Goal: Task Accomplishment & Management: Use online tool/utility

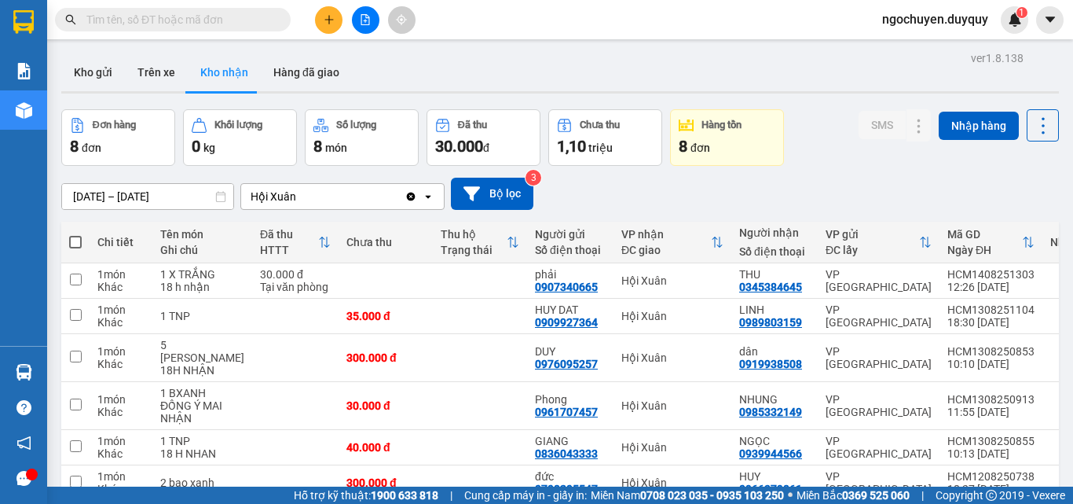
scroll to position [181, 0]
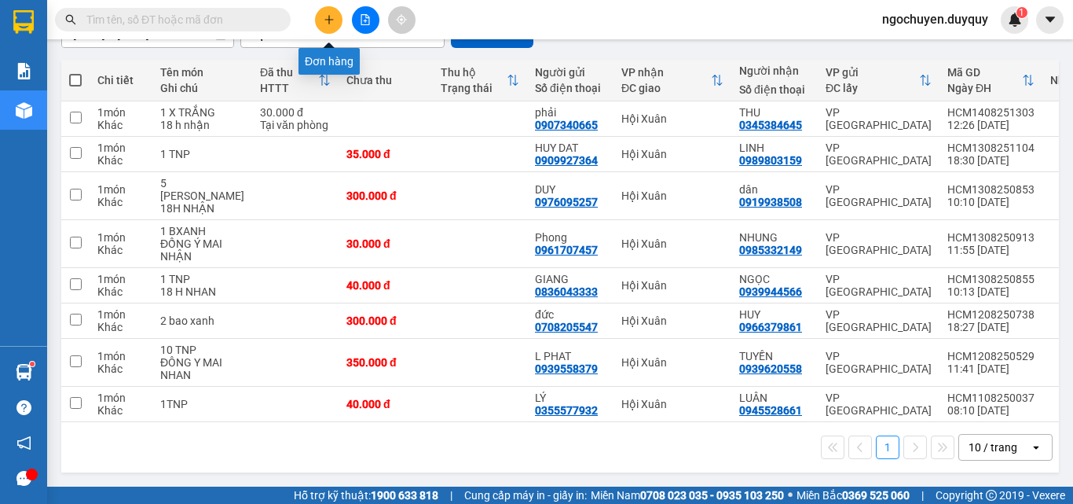
click at [337, 20] on button at bounding box center [328, 19] width 27 height 27
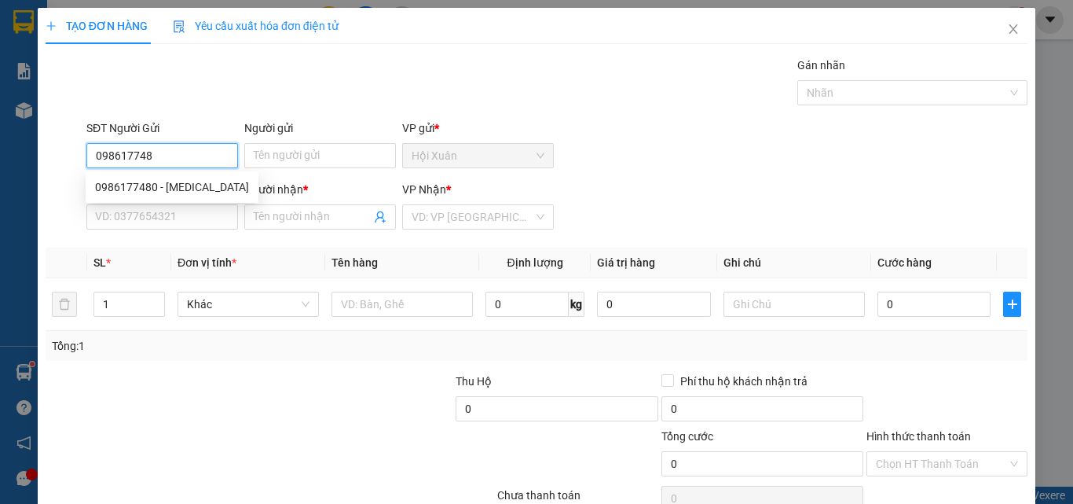
type input "0986177480"
click at [156, 186] on div "0986177480 - [MEDICAL_DATA]" at bounding box center [172, 186] width 154 height 17
type input "[MEDICAL_DATA]"
type input "0903824834"
type input "HOÀNG"
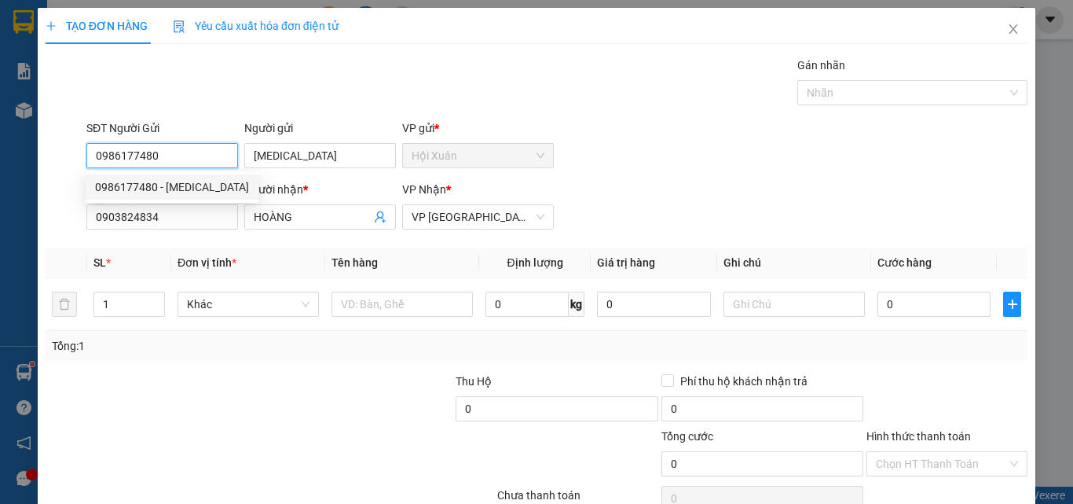
type input "30.000"
type input "0986177480"
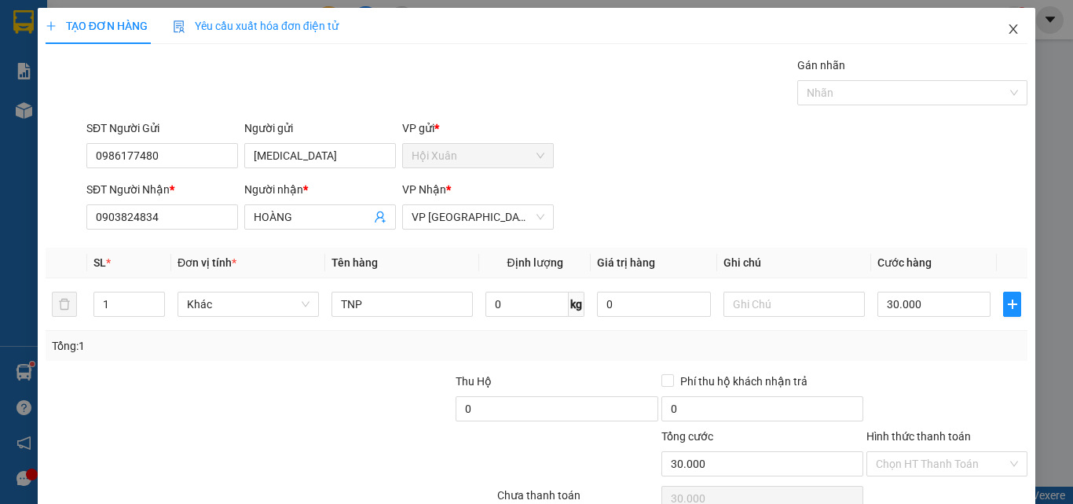
click at [994, 34] on span "Close" at bounding box center [1013, 30] width 44 height 44
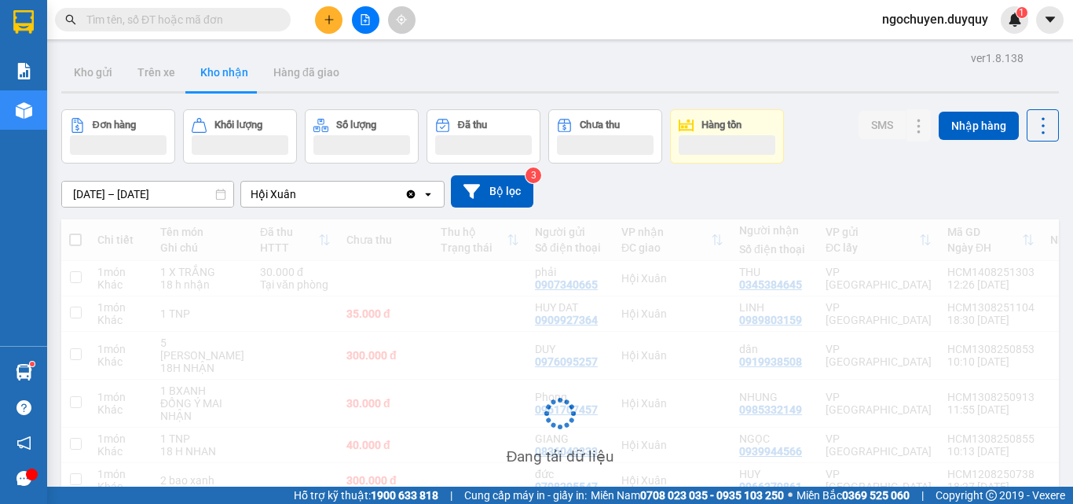
click at [328, 21] on icon "plus" at bounding box center [329, 19] width 11 height 11
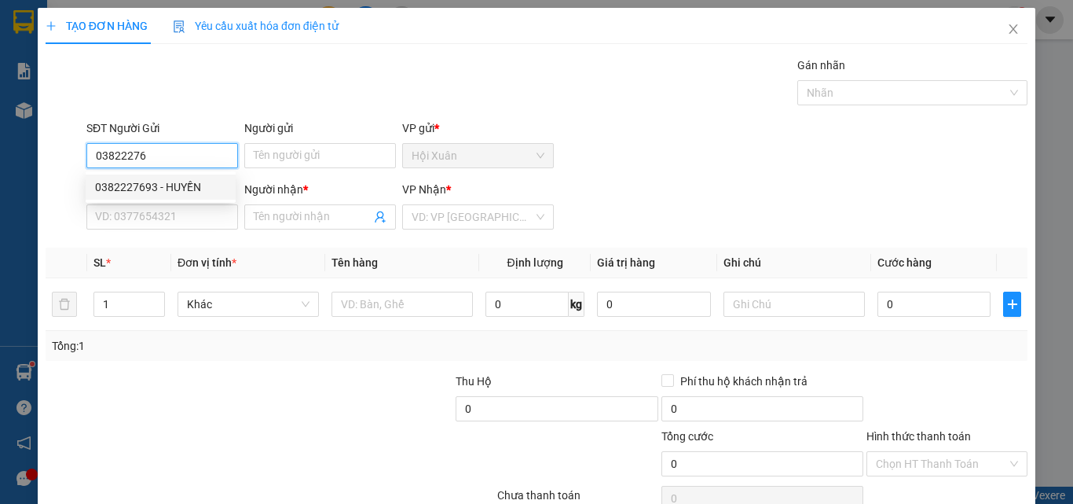
click at [159, 181] on div "0382227693 - HUYỀN" at bounding box center [160, 186] width 131 height 17
type input "0382227693"
type input "HUYỀN"
type input "0346688115"
type input "NHÂN"
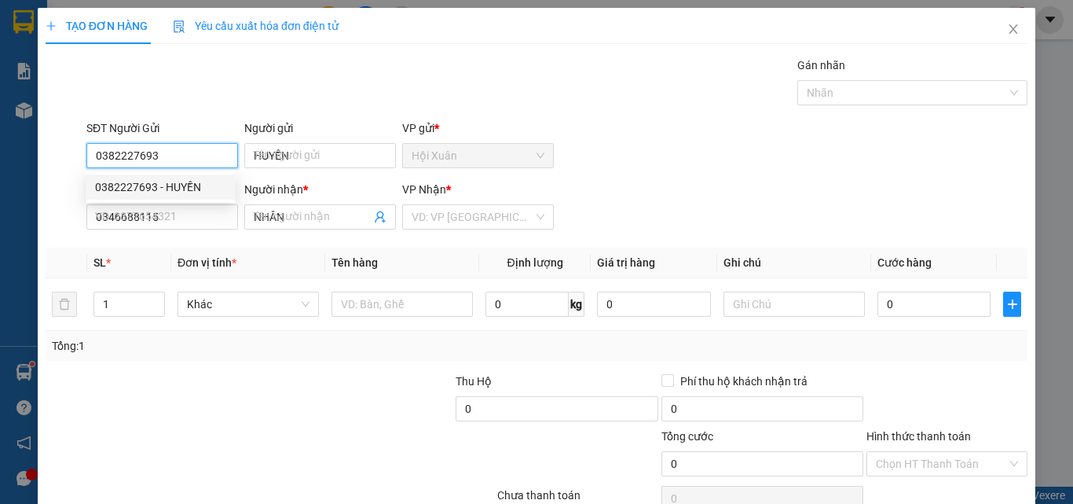
type input "35.000"
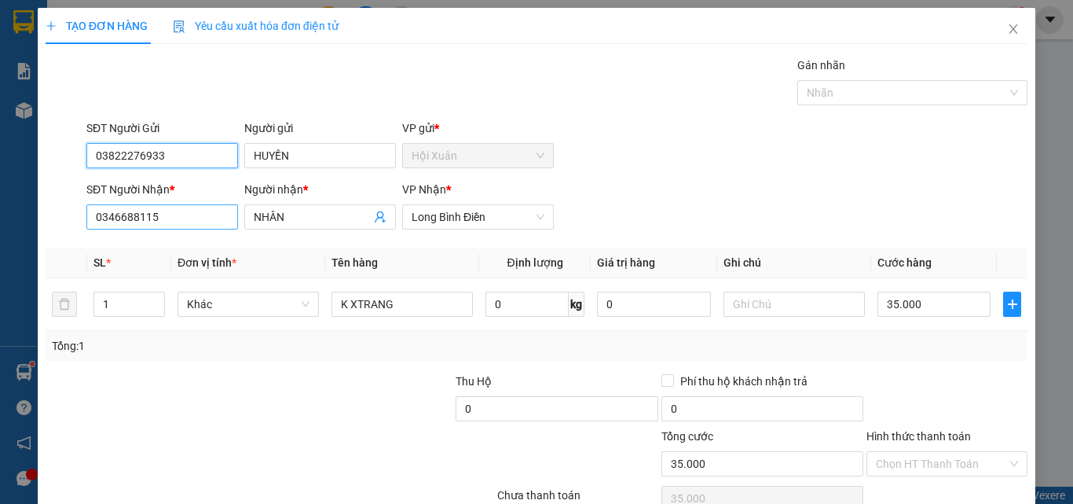
type input "03822276933"
drag, startPoint x: 183, startPoint y: 219, endPoint x: 197, endPoint y: 216, distance: 14.5
click at [185, 219] on input "0346688115" at bounding box center [162, 216] width 152 height 25
click at [104, 218] on input "00866680951" at bounding box center [162, 216] width 152 height 25
click at [200, 225] on input "0866680951" at bounding box center [162, 216] width 152 height 25
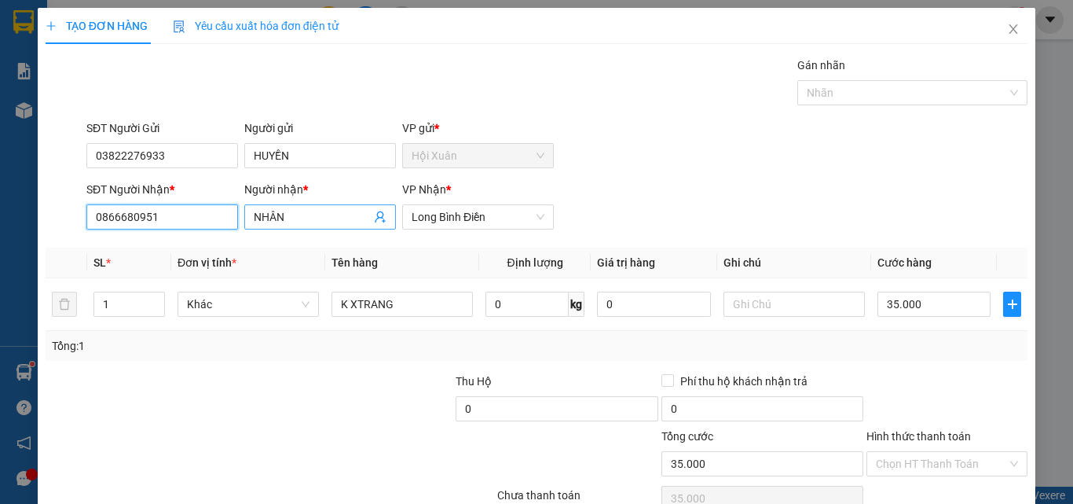
type input "0866680951"
click at [316, 218] on input "NHÂN" at bounding box center [312, 216] width 117 height 17
type input "N"
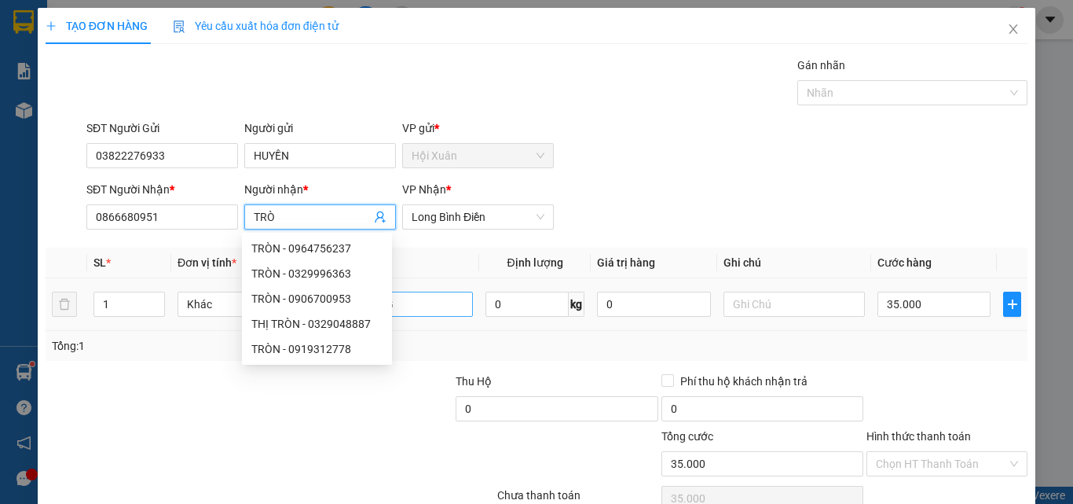
type input "TRÒ"
click at [436, 306] on input "K XTRANG" at bounding box center [401, 303] width 141 height 25
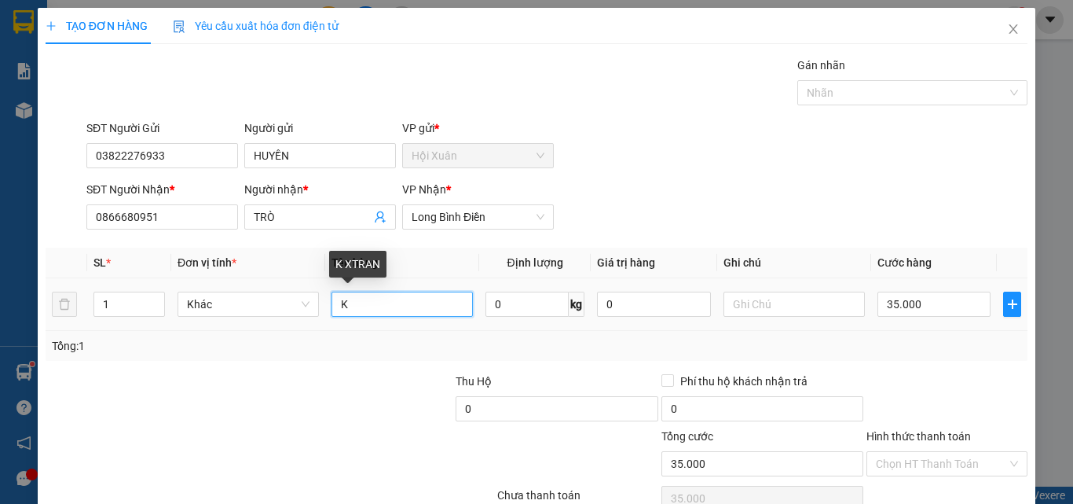
type input "K"
type input "XTRANG"
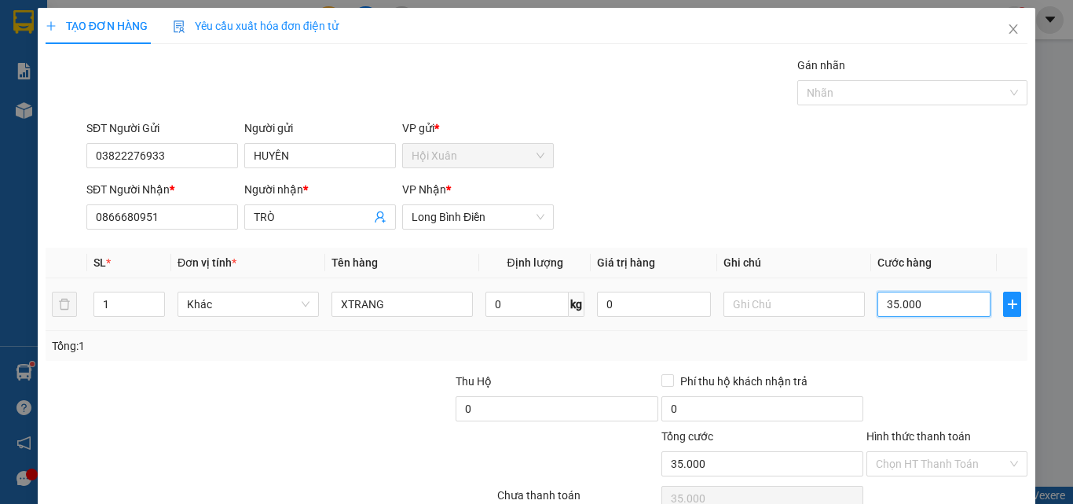
click at [918, 310] on input "35.000" at bounding box center [933, 303] width 113 height 25
type input "0"
type input "2"
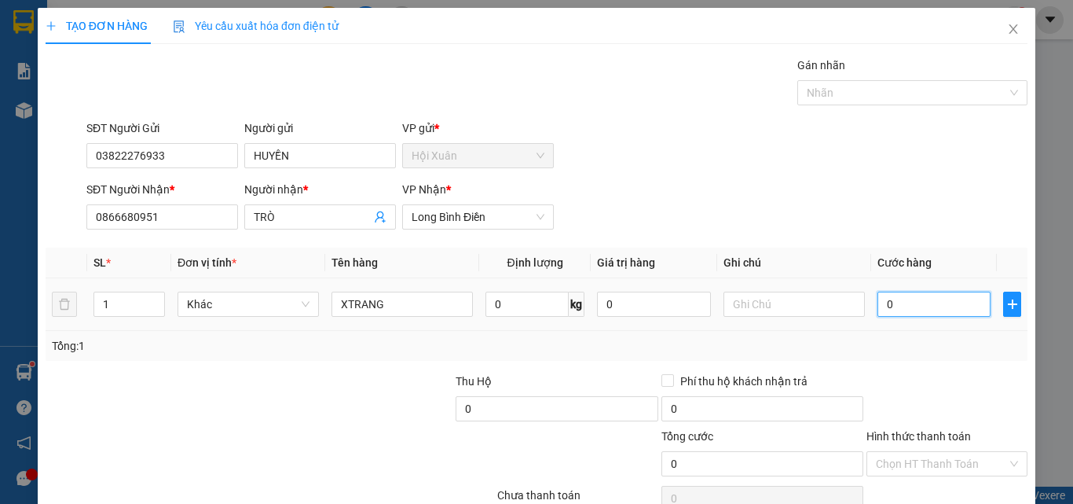
type input "2"
type input "02"
type input "20"
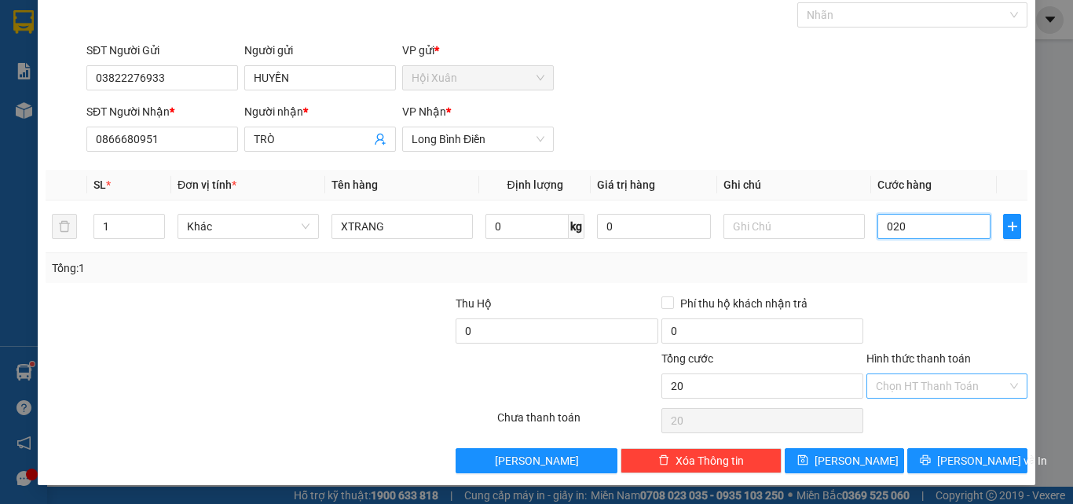
type input "020"
type input "20.000"
click at [917, 383] on input "Hình thức thanh toán" at bounding box center [941, 386] width 131 height 24
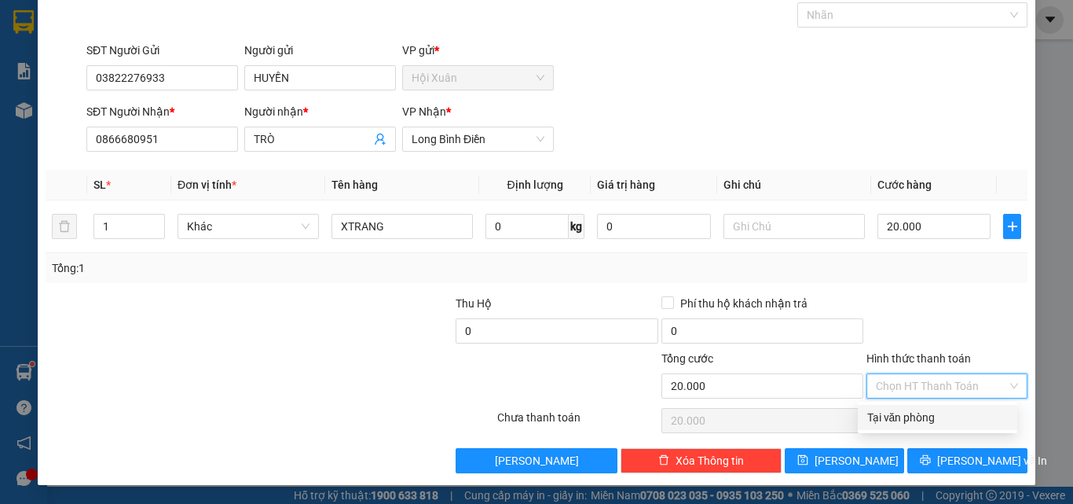
click at [950, 321] on div at bounding box center [947, 322] width 164 height 55
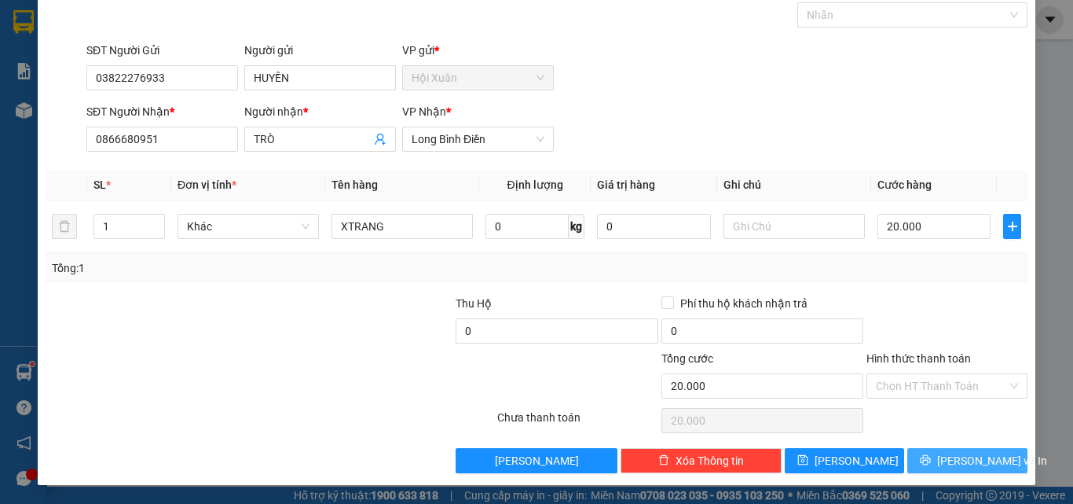
click at [962, 466] on span "[PERSON_NAME] và In" at bounding box center [992, 460] width 110 height 17
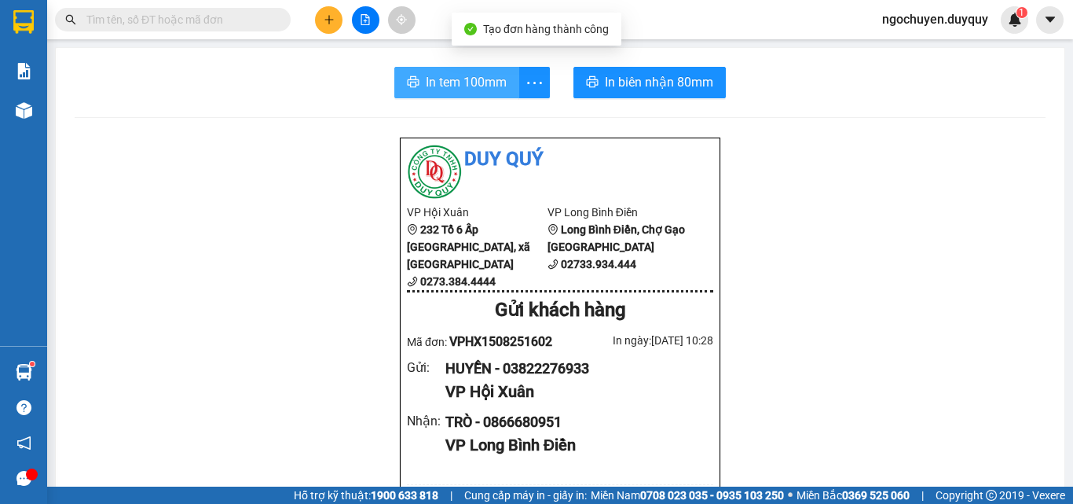
click at [489, 92] on span "In tem 100mm" at bounding box center [466, 82] width 81 height 20
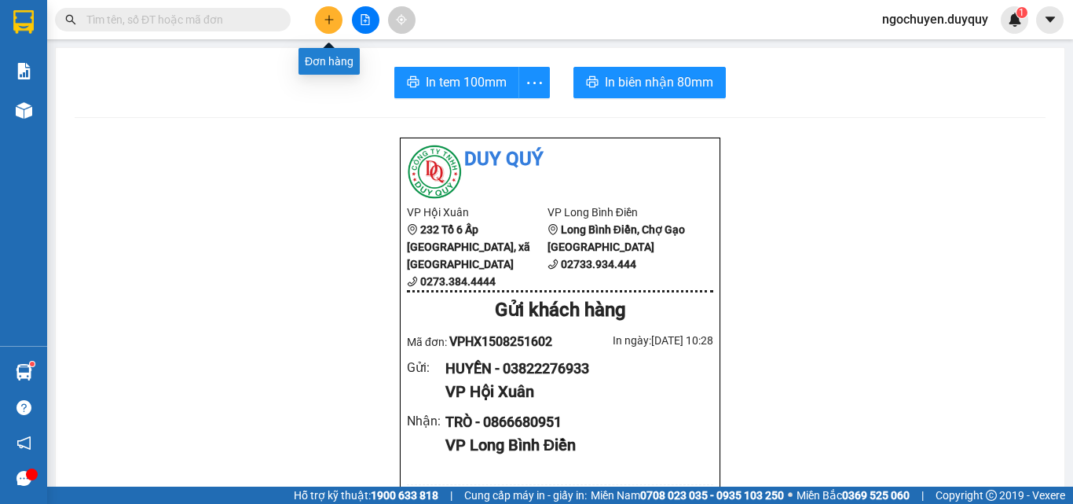
click at [335, 27] on button at bounding box center [328, 19] width 27 height 27
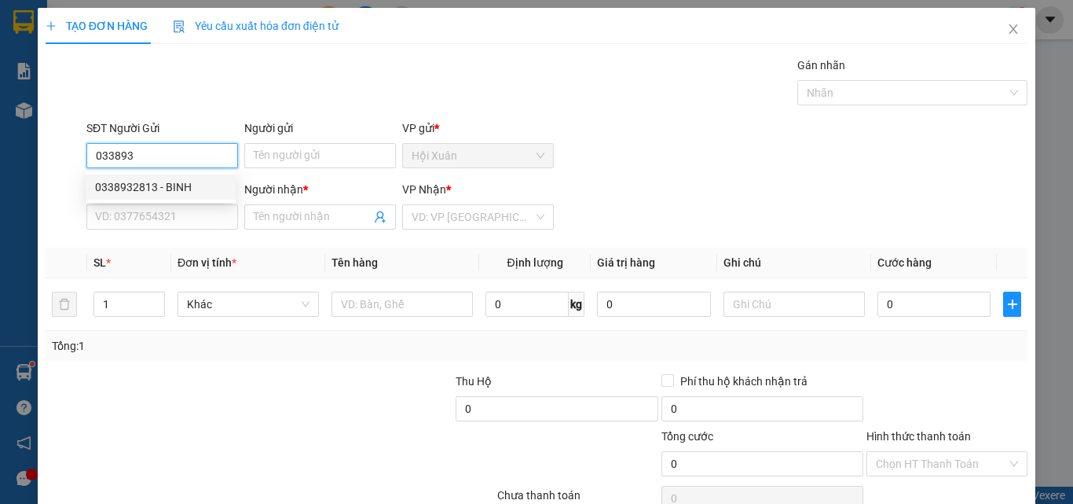
click at [196, 188] on div "0338932813 - BINH" at bounding box center [160, 186] width 131 height 17
type input "0338932813"
type input "BINH"
type input "0985424021"
type input "PHƯỢNG"
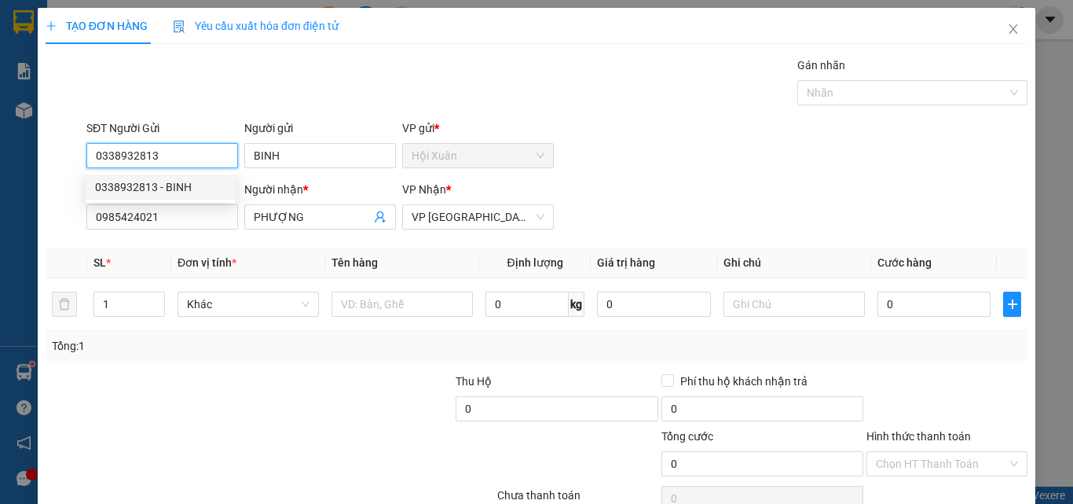
type input "80.000"
type input "0338932813"
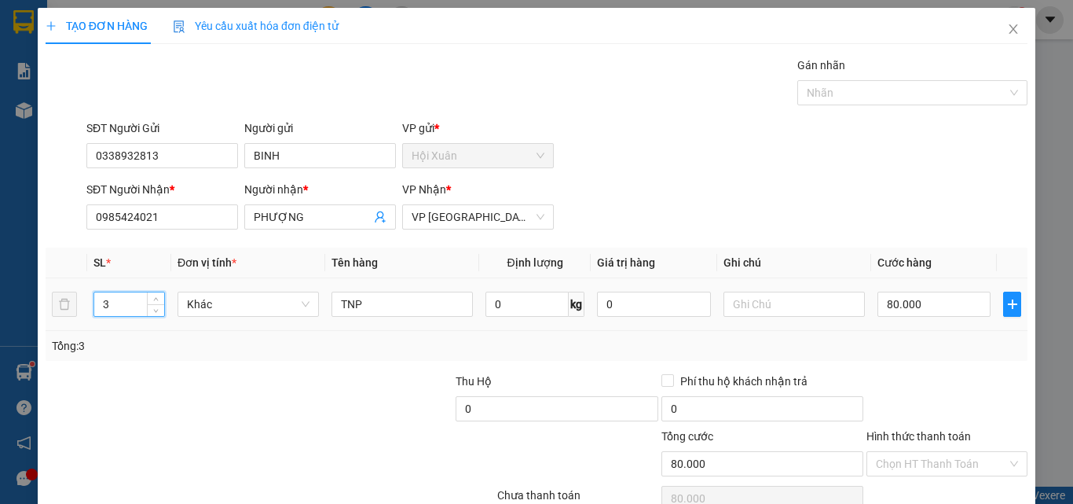
click at [125, 305] on input "3" at bounding box center [129, 304] width 70 height 24
type input "2"
type input "1"
click at [331, 304] on input "TNP" at bounding box center [401, 303] width 141 height 25
type input "K TNP"
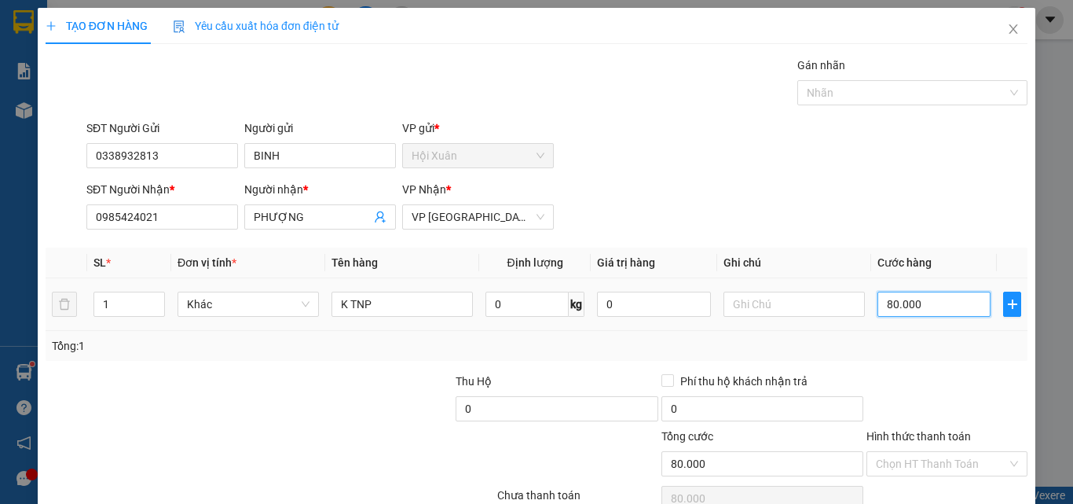
click at [914, 309] on input "80.000" at bounding box center [933, 303] width 113 height 25
type input "0"
type input "4"
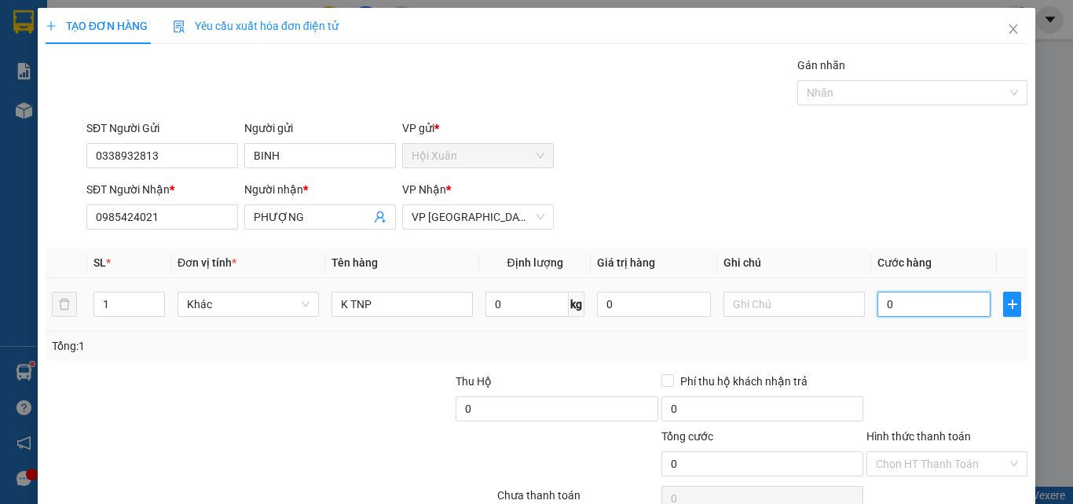
type input "4"
type input "04"
type input "40"
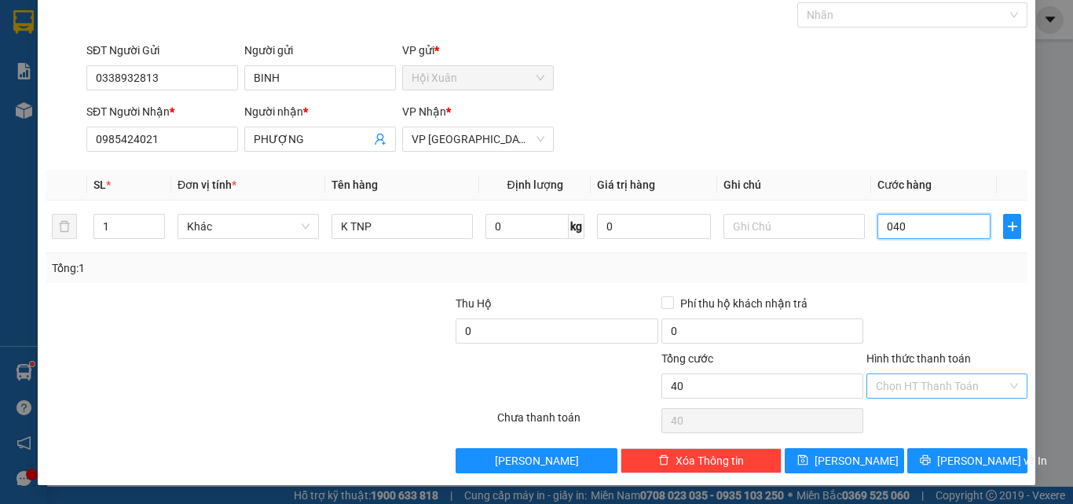
type input "040"
type input "40.000"
click at [918, 385] on input "Hình thức thanh toán" at bounding box center [941, 386] width 131 height 24
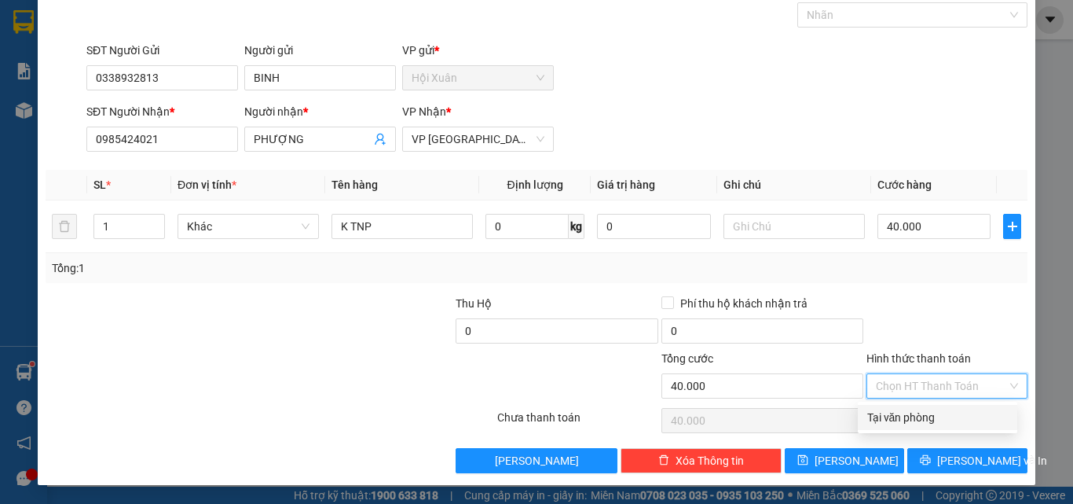
click at [918, 422] on div "Tại văn phòng" at bounding box center [937, 416] width 141 height 17
type input "0"
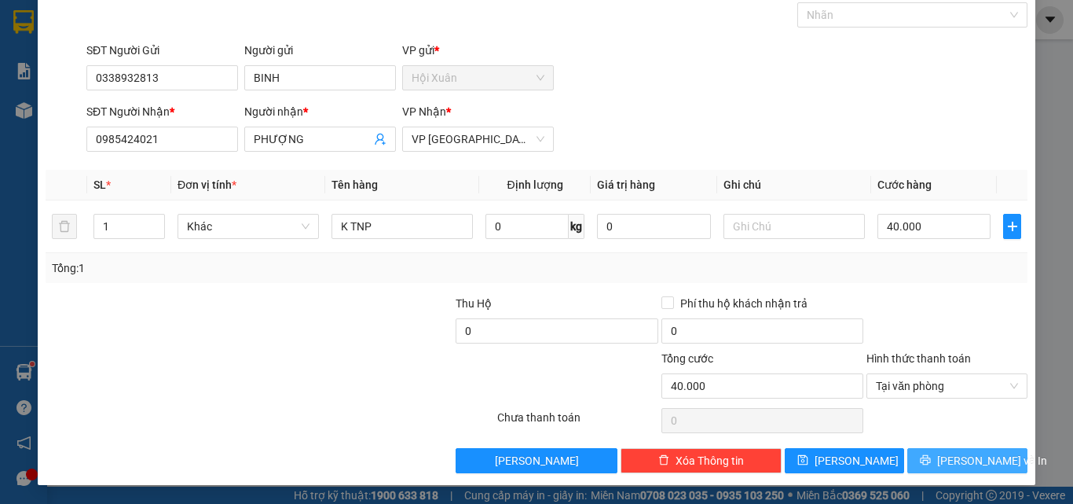
click at [926, 457] on icon "printer" at bounding box center [925, 459] width 11 height 11
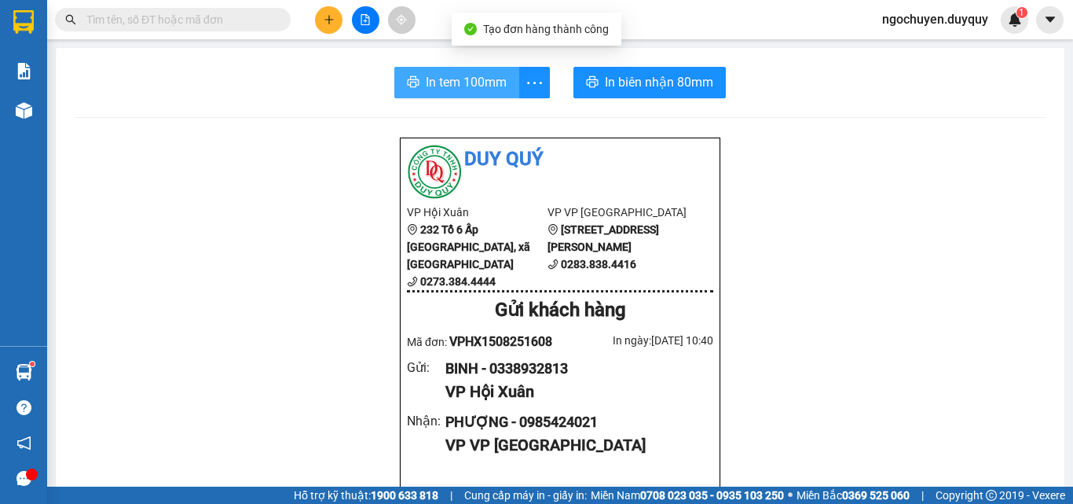
click at [400, 90] on button "In tem 100mm" at bounding box center [456, 82] width 125 height 31
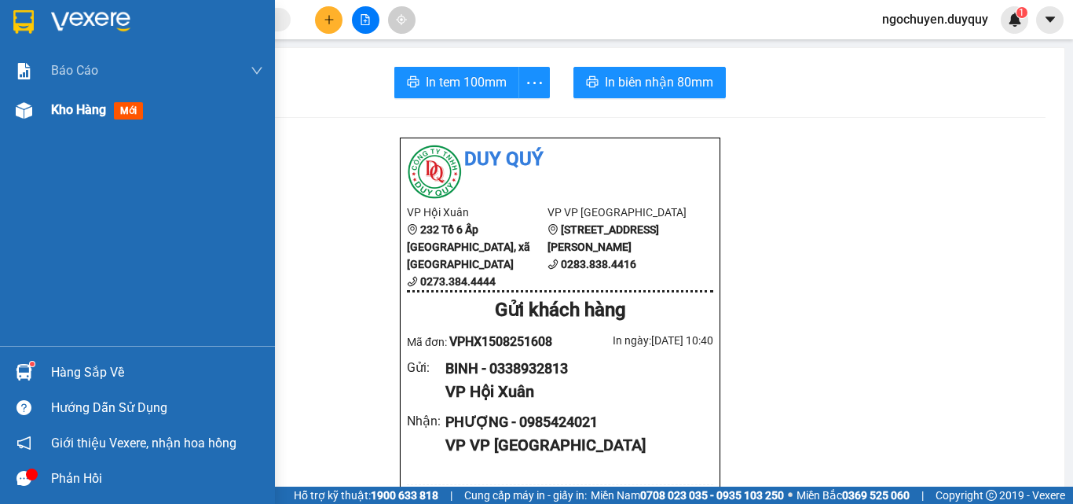
click at [72, 114] on span "Kho hàng" at bounding box center [78, 109] width 55 height 15
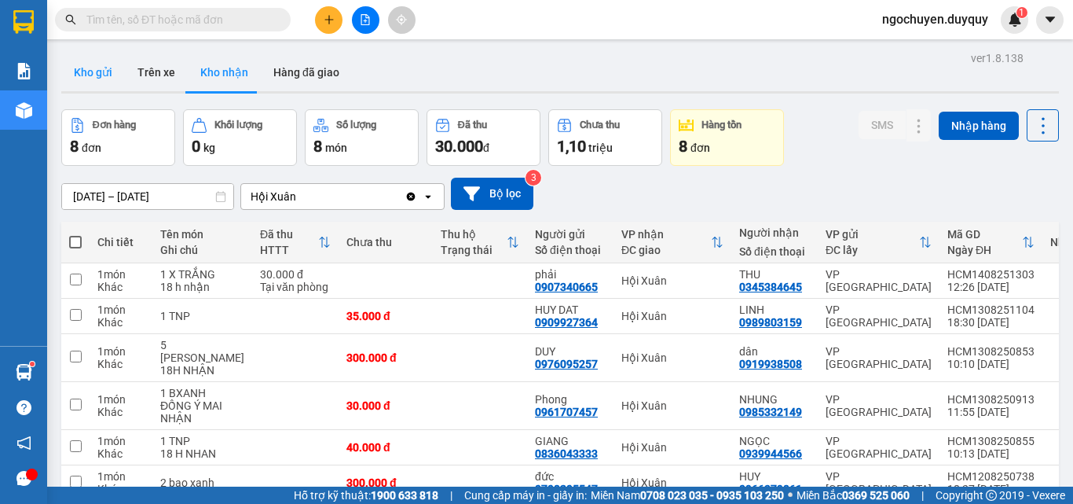
click at [101, 67] on button "Kho gửi" at bounding box center [93, 72] width 64 height 38
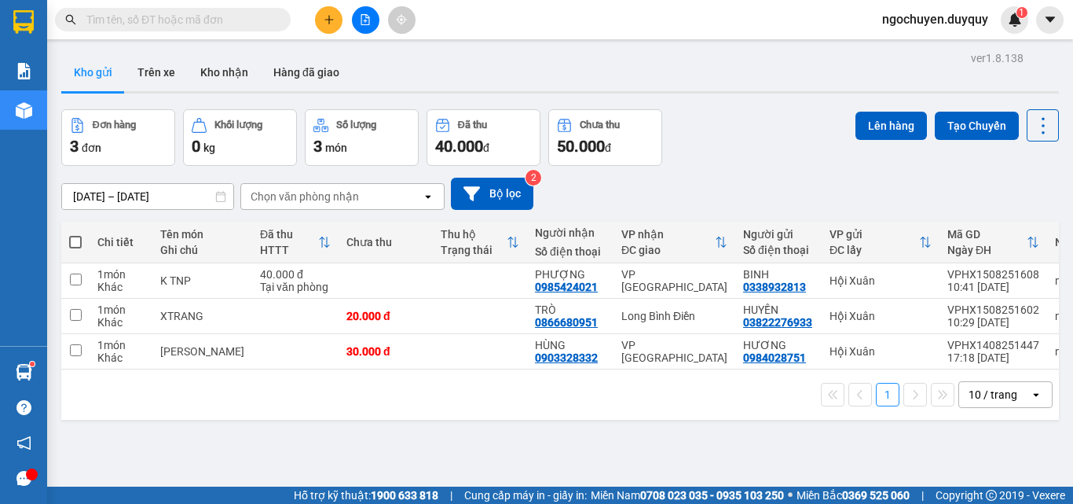
click at [68, 239] on th at bounding box center [75, 243] width 28 height 42
click at [75, 243] on span at bounding box center [75, 242] width 13 height 13
click at [75, 234] on input "checkbox" at bounding box center [75, 234] width 0 height 0
checkbox input "true"
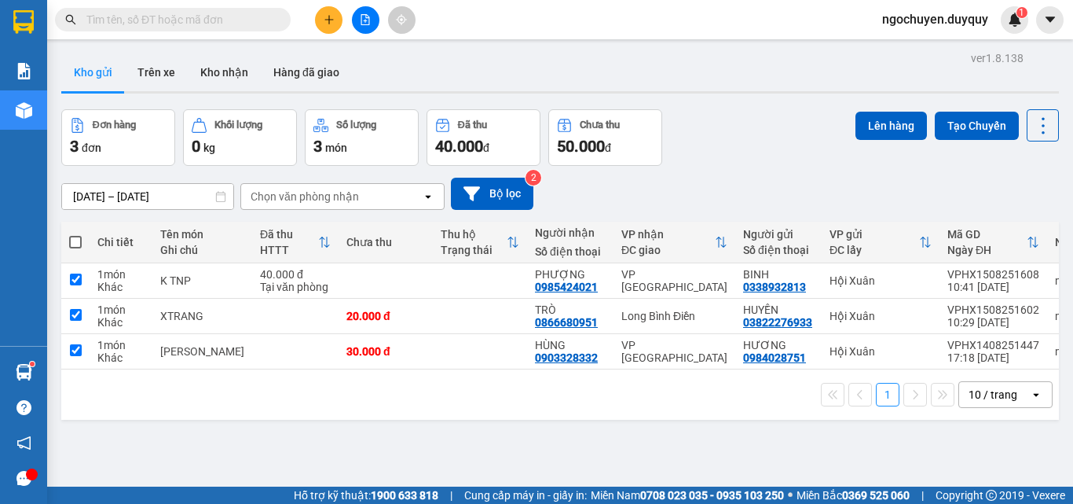
checkbox input "true"
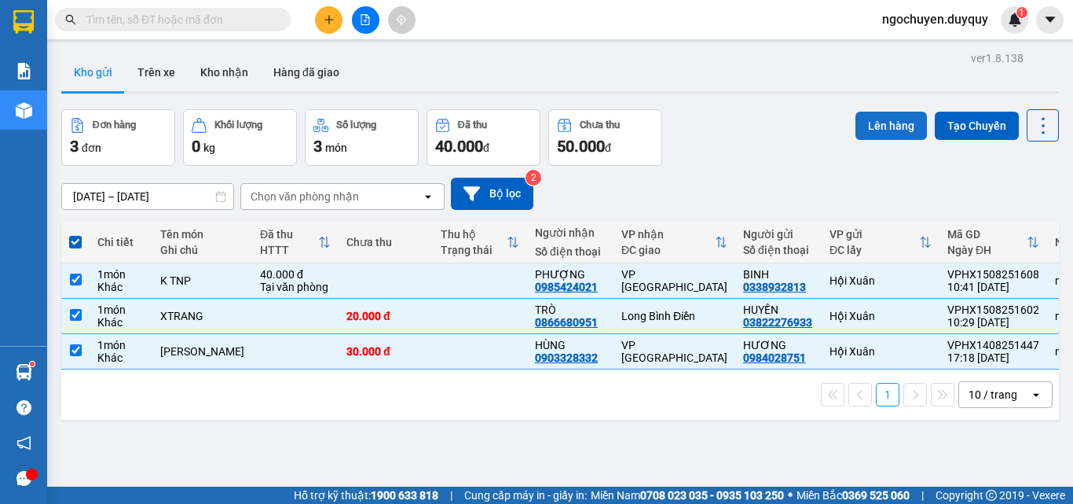
click at [868, 125] on button "Lên hàng" at bounding box center [890, 126] width 71 height 28
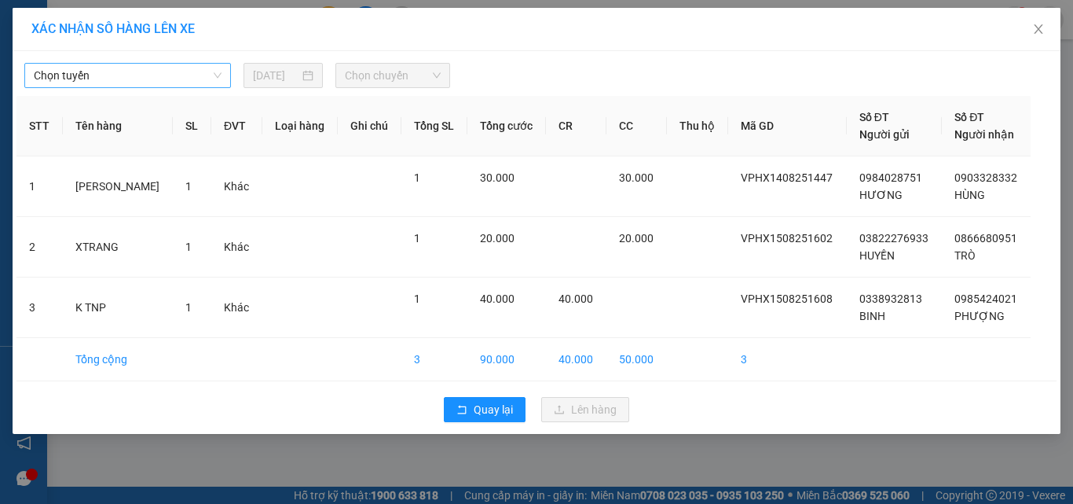
click at [200, 77] on span "Chọn tuyến" at bounding box center [128, 76] width 188 height 24
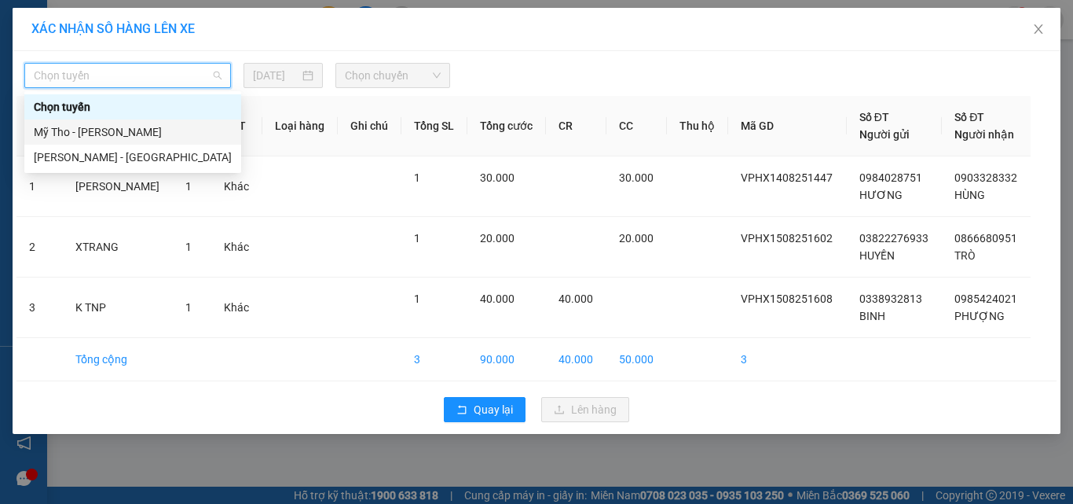
click at [190, 140] on div "Mỹ Tho - [PERSON_NAME]" at bounding box center [133, 131] width 198 height 17
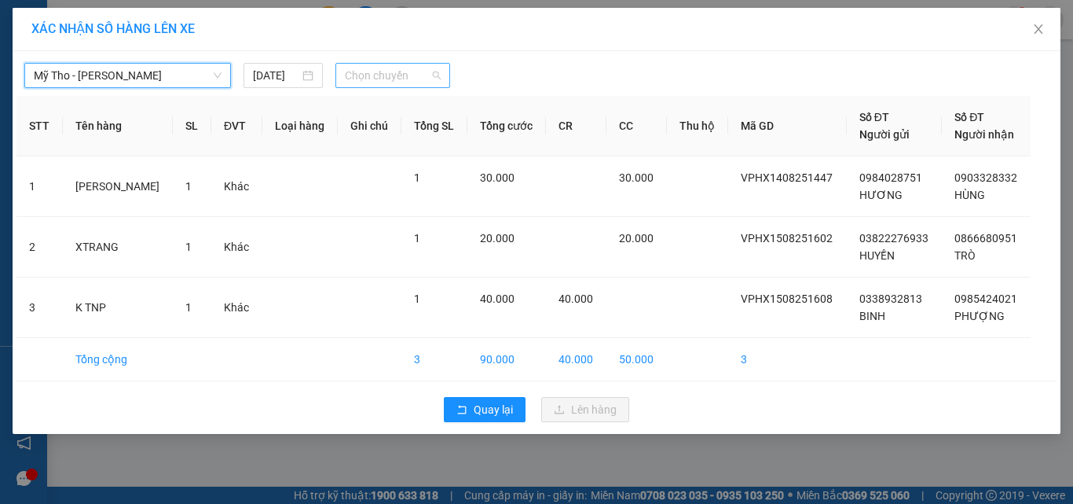
click at [383, 79] on span "Chọn chuyến" at bounding box center [393, 76] width 97 height 24
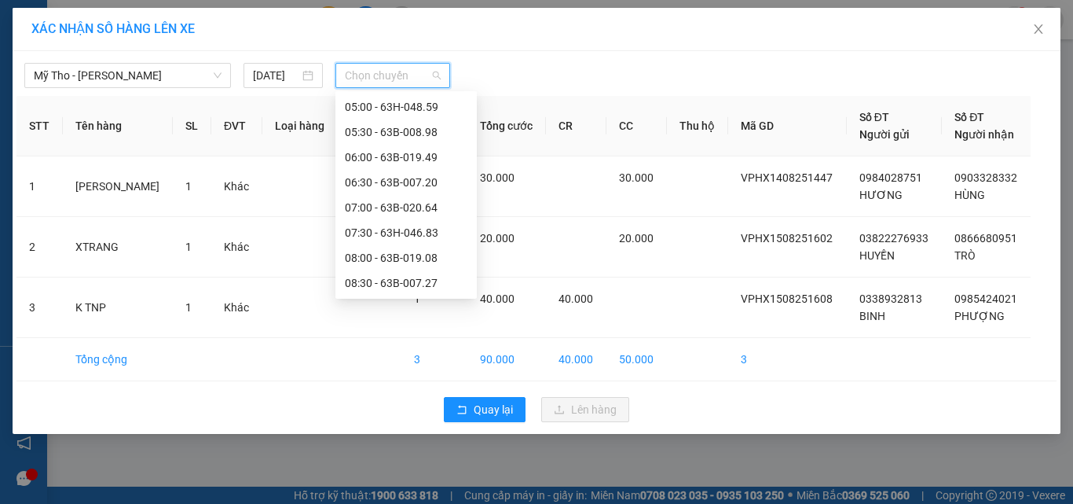
scroll to position [352, 0]
click at [430, 254] on div "11:20" at bounding box center [406, 257] width 123 height 17
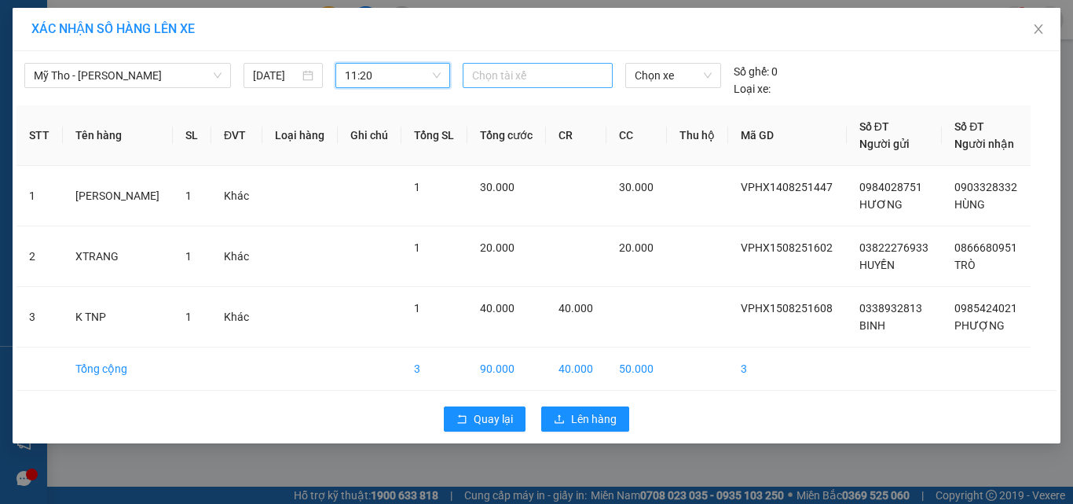
click at [554, 79] on div at bounding box center [538, 75] width 143 height 19
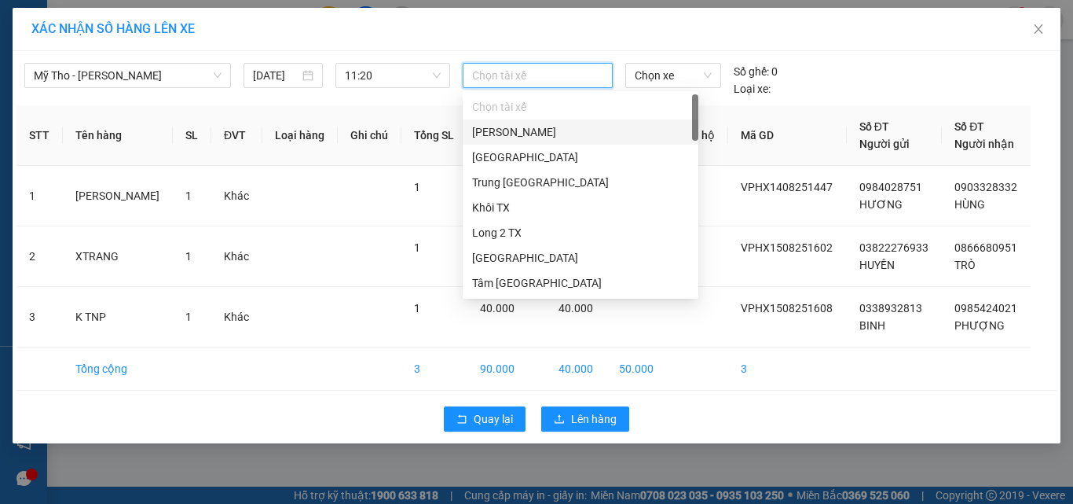
type input "1"
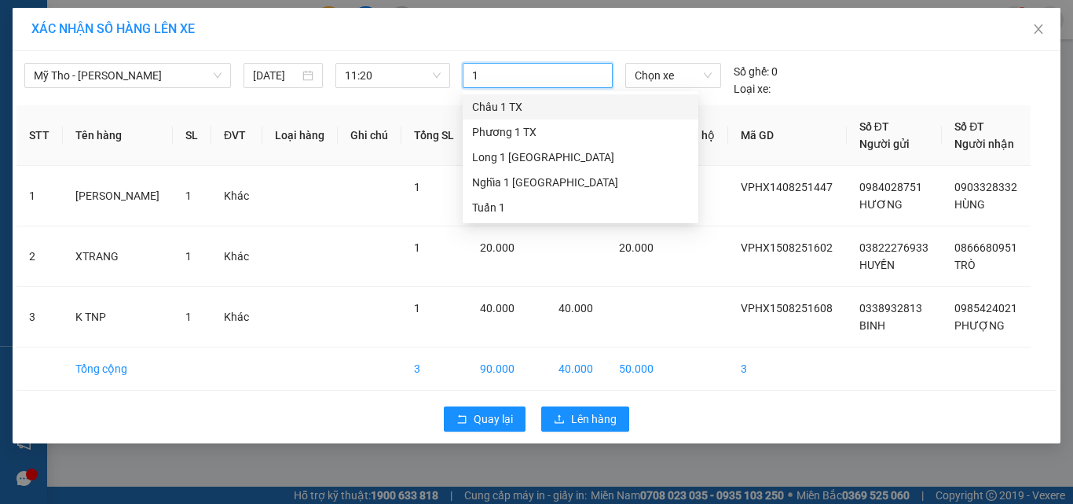
click at [548, 115] on div "Châu 1 TX" at bounding box center [580, 106] width 217 height 17
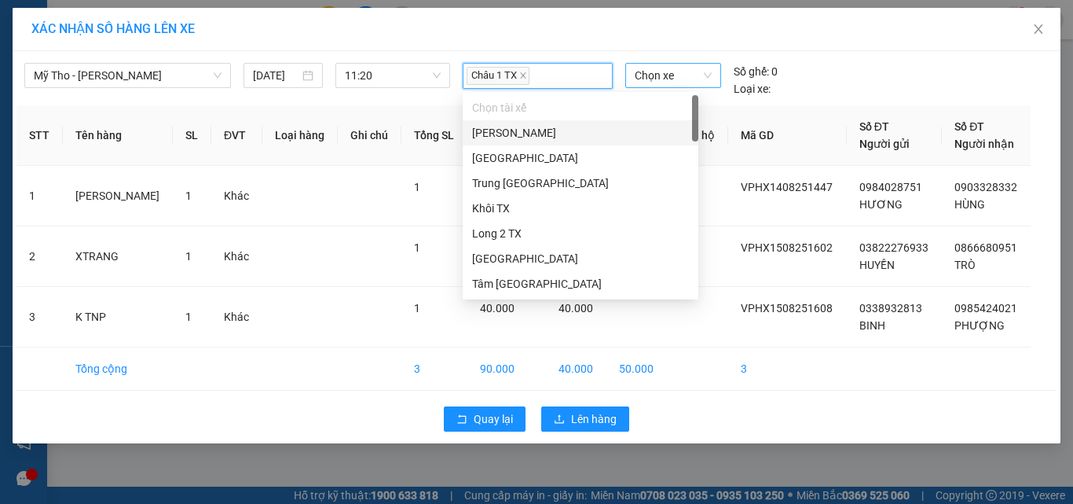
click at [701, 82] on span "Chọn xe" at bounding box center [673, 76] width 77 height 24
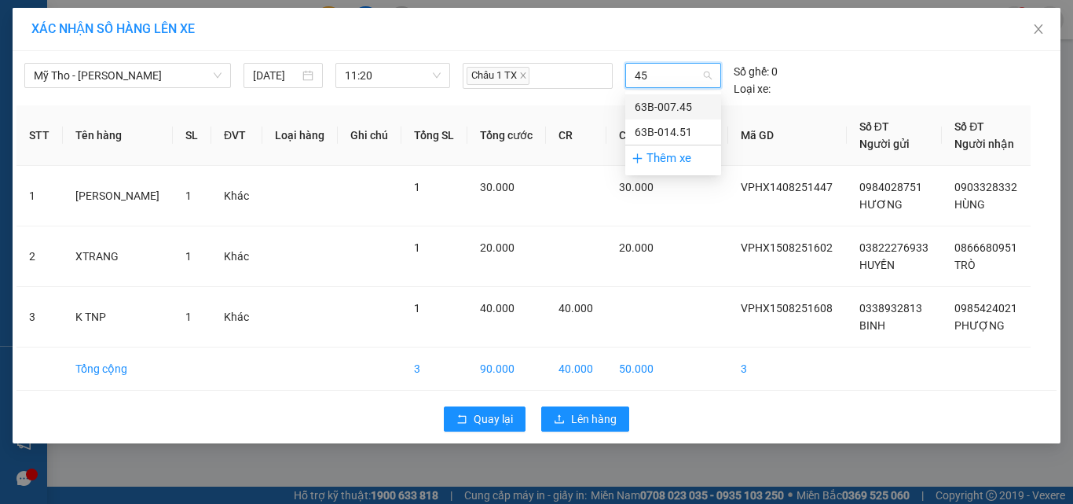
type input "451"
click at [694, 95] on div "63B-014.51" at bounding box center [673, 106] width 96 height 25
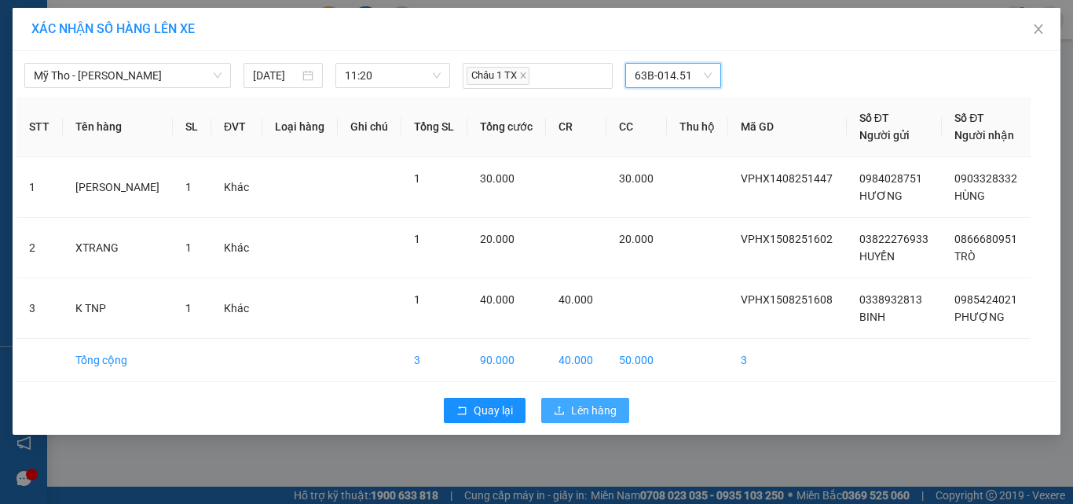
click at [572, 414] on span "Lên hàng" at bounding box center [594, 409] width 46 height 17
